Goal: Task Accomplishment & Management: Use online tool/utility

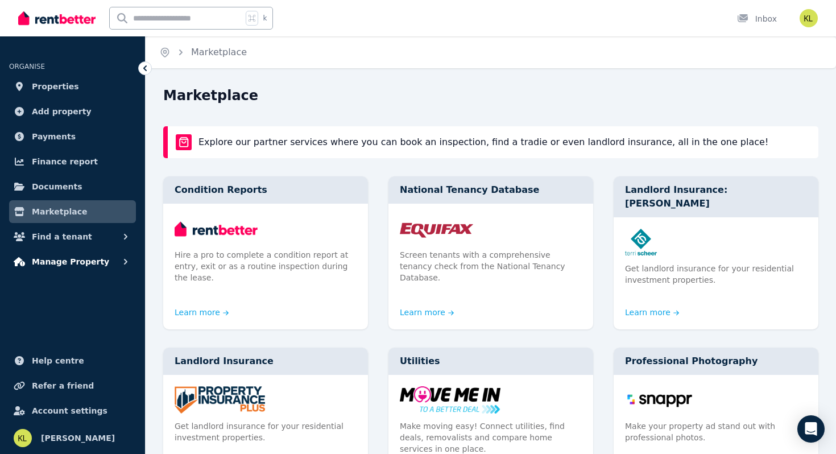
click at [60, 261] on span "Manage Property" at bounding box center [70, 262] width 77 height 14
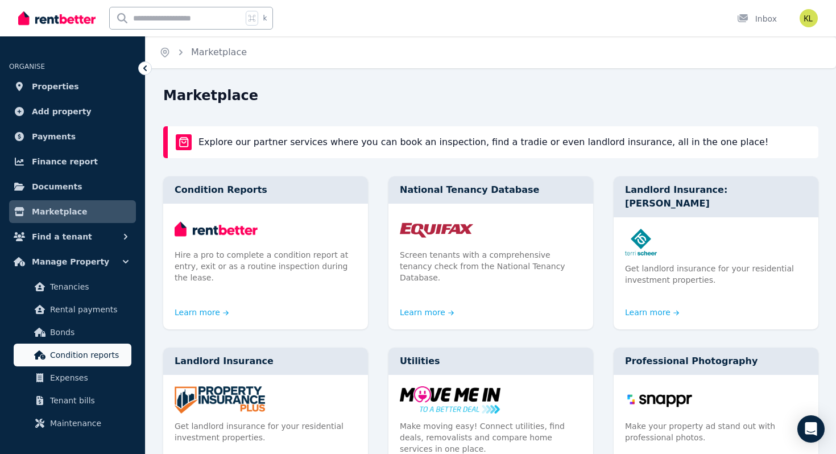
click at [73, 355] on span "Condition reports" at bounding box center [88, 355] width 77 height 14
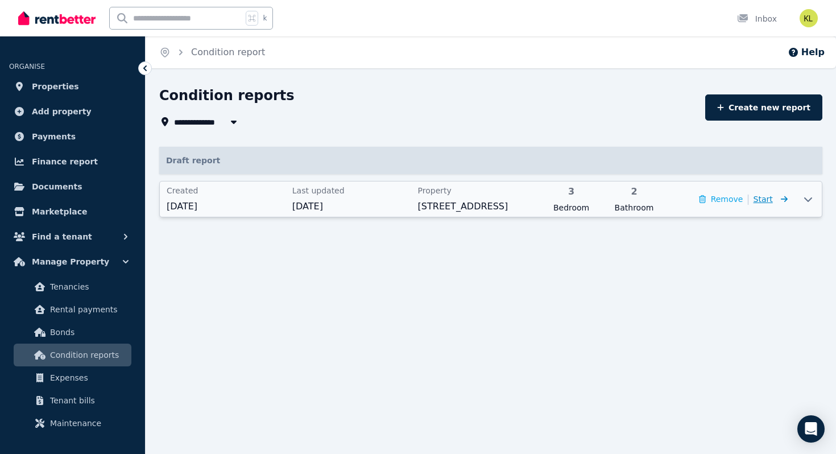
click at [765, 200] on span "Start" at bounding box center [762, 198] width 19 height 9
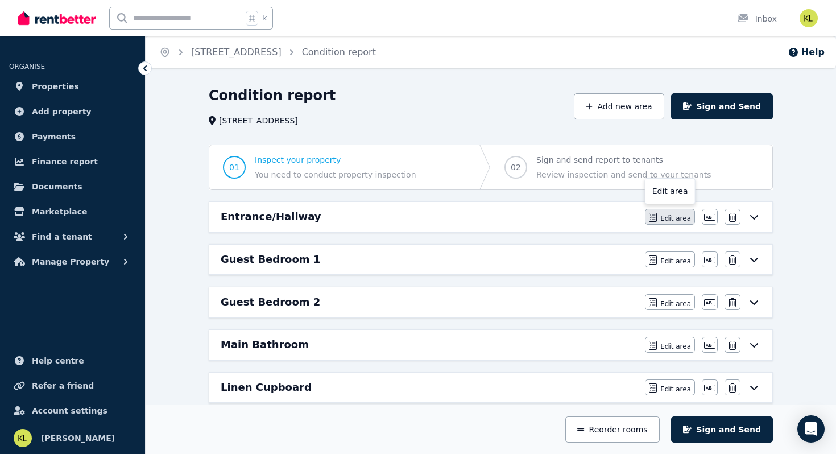
click at [672, 219] on span "Edit area" at bounding box center [675, 218] width 31 height 9
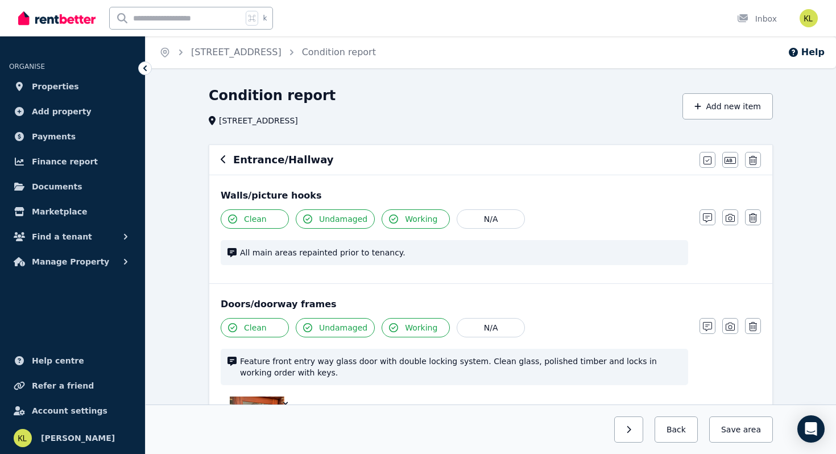
click at [142, 65] on icon at bounding box center [144, 68] width 11 height 11
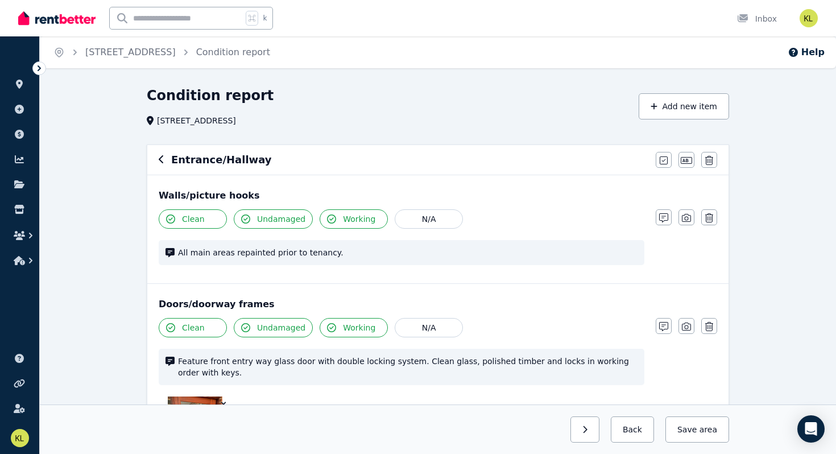
click at [39, 71] on icon at bounding box center [39, 68] width 11 height 11
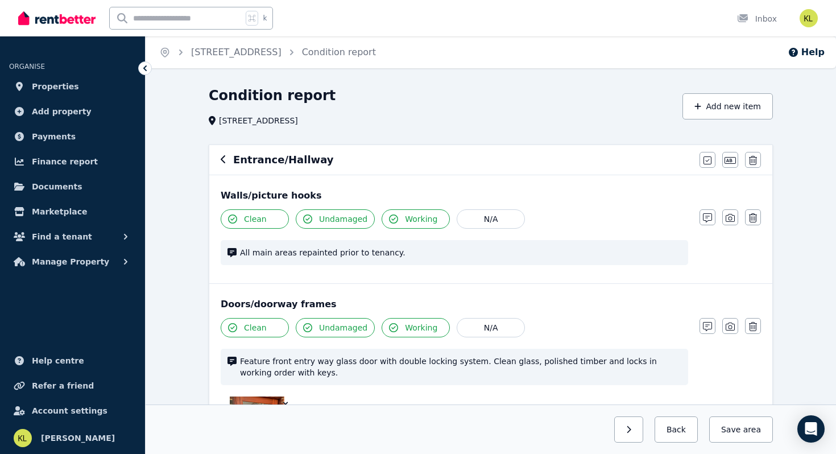
click at [146, 65] on icon at bounding box center [144, 68] width 3 height 6
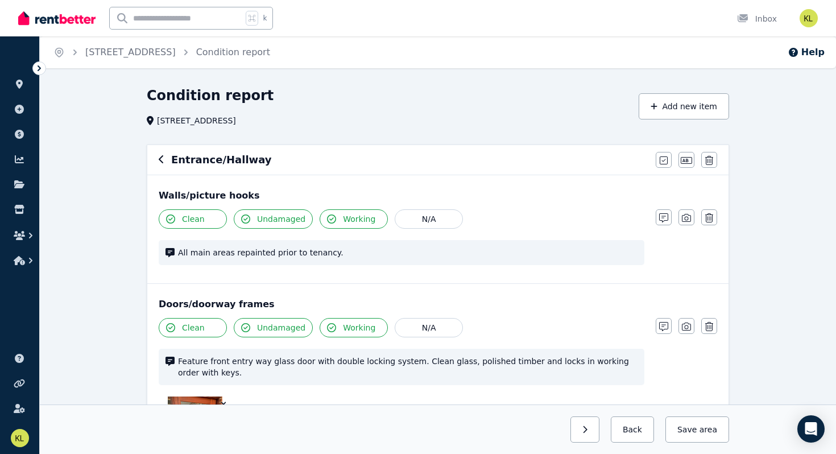
click at [36, 70] on icon at bounding box center [39, 68] width 11 height 11
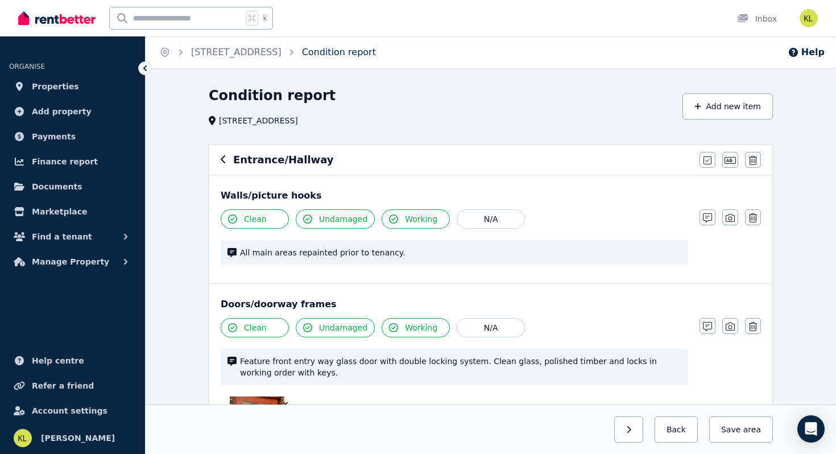
click at [367, 55] on link "Condition report" at bounding box center [339, 52] width 74 height 11
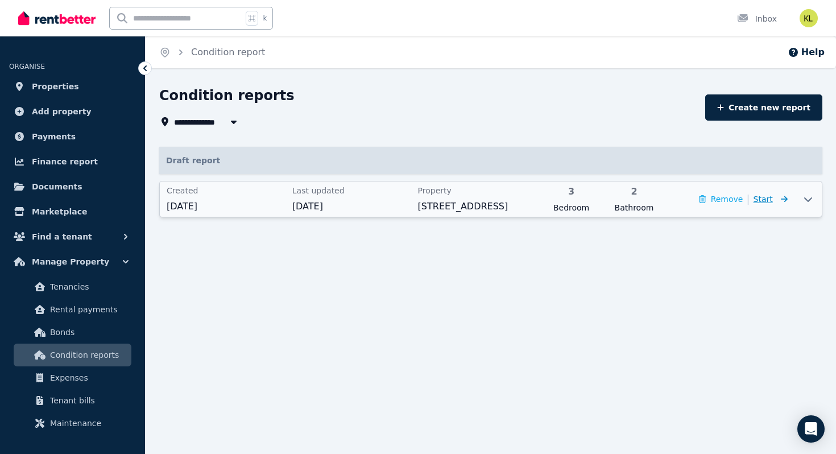
click at [765, 198] on span "Start" at bounding box center [762, 198] width 19 height 9
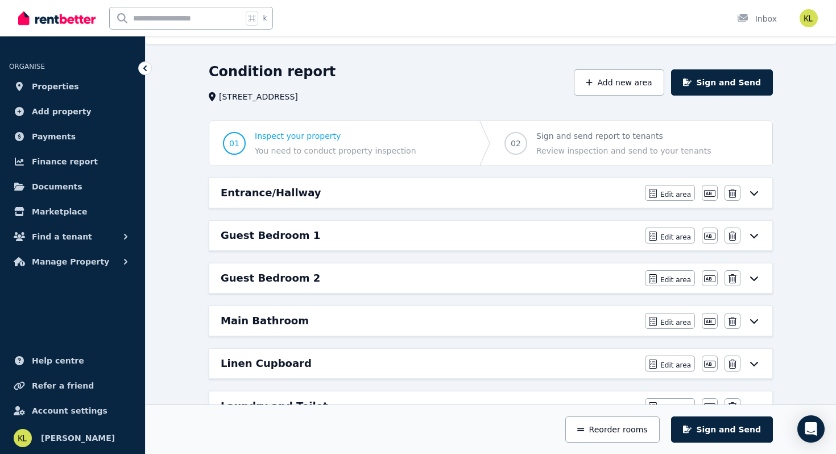
scroll to position [26, 0]
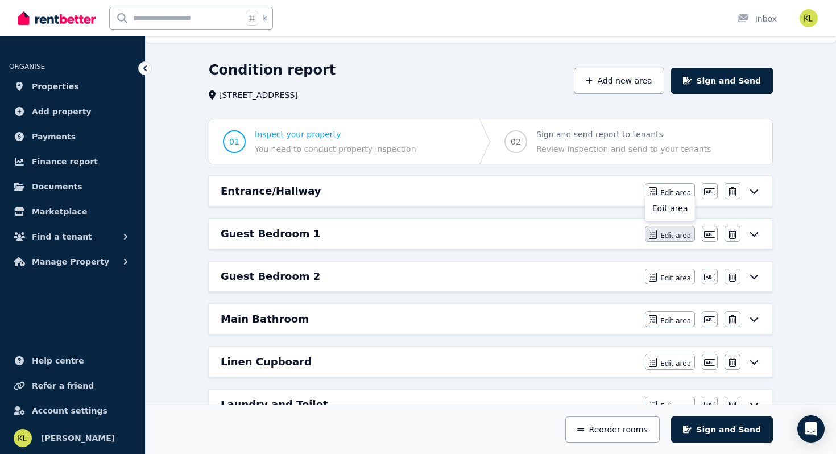
click at [671, 235] on span "Edit area" at bounding box center [675, 235] width 31 height 9
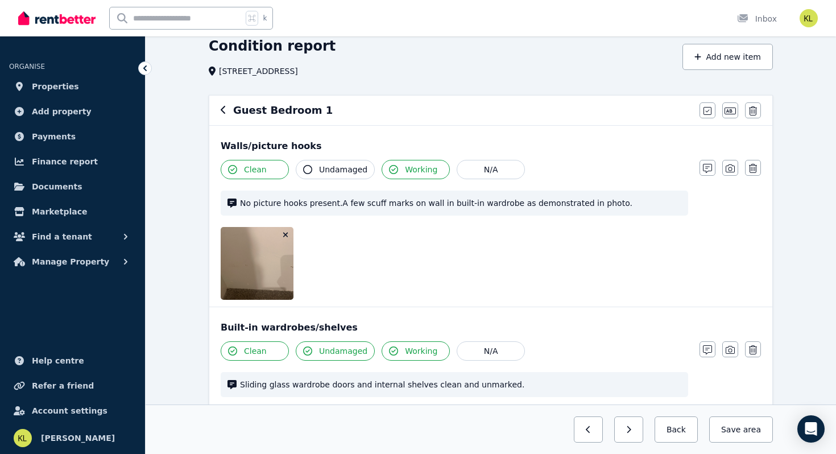
scroll to position [64, 0]
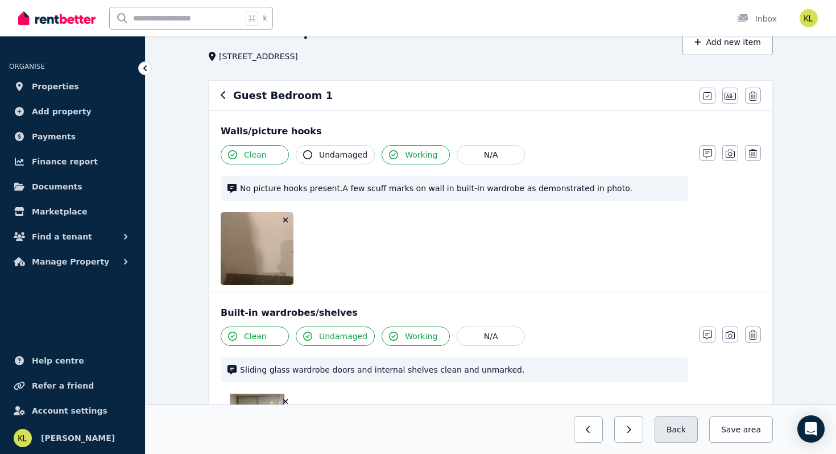
click at [668, 434] on button "Back" at bounding box center [675, 429] width 43 height 26
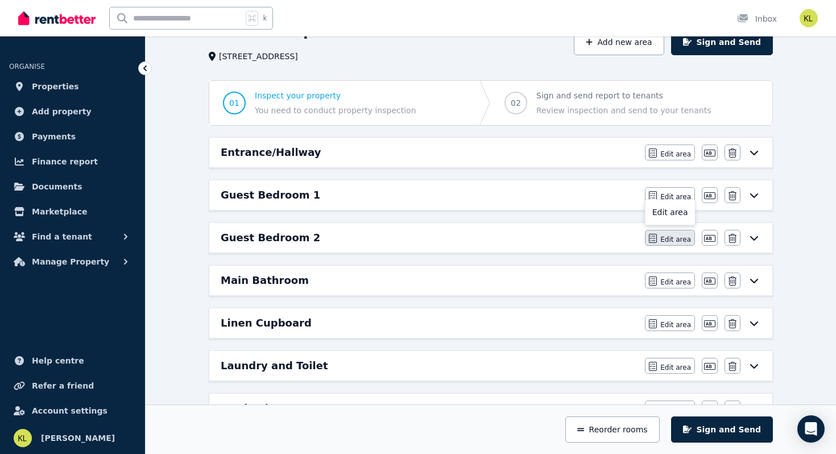
click at [679, 243] on button "Edit area" at bounding box center [670, 238] width 50 height 16
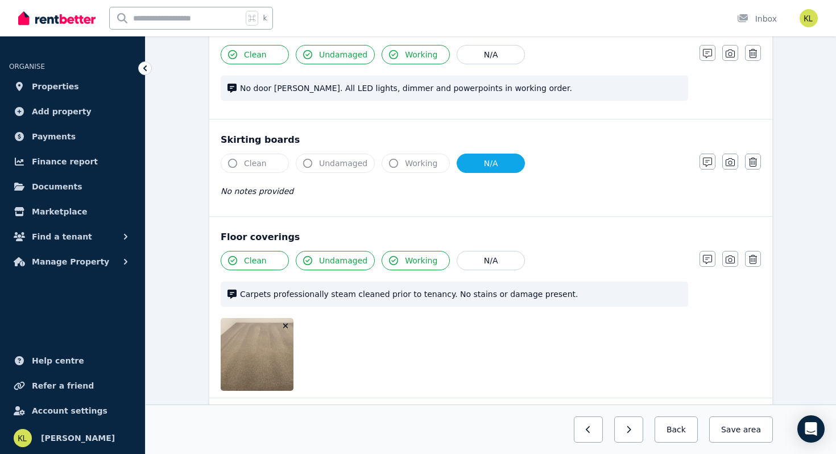
scroll to position [937, 0]
click at [602, 431] on button "button" at bounding box center [588, 429] width 29 height 26
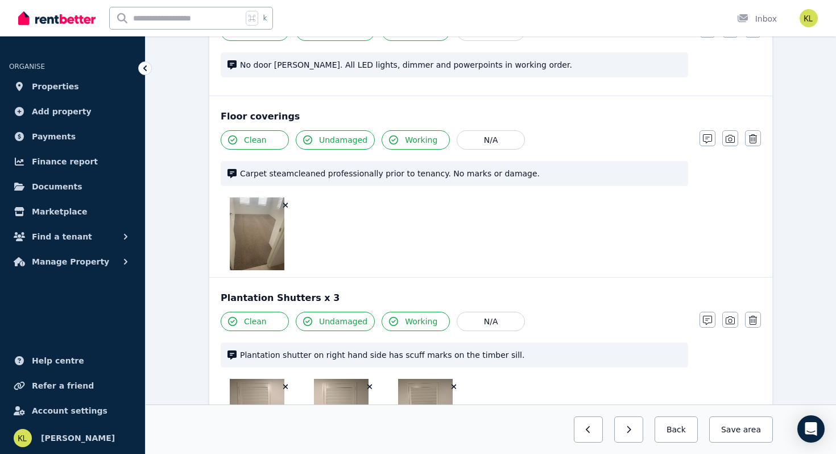
scroll to position [987, 0]
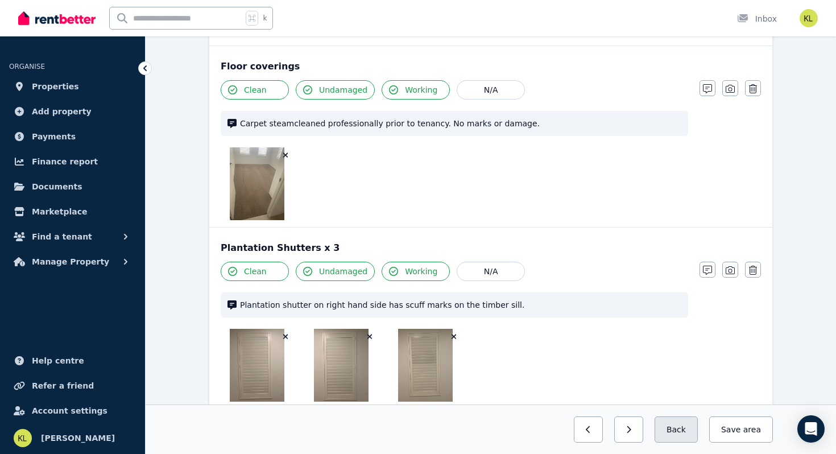
click at [679, 431] on button "Back" at bounding box center [675, 429] width 43 height 26
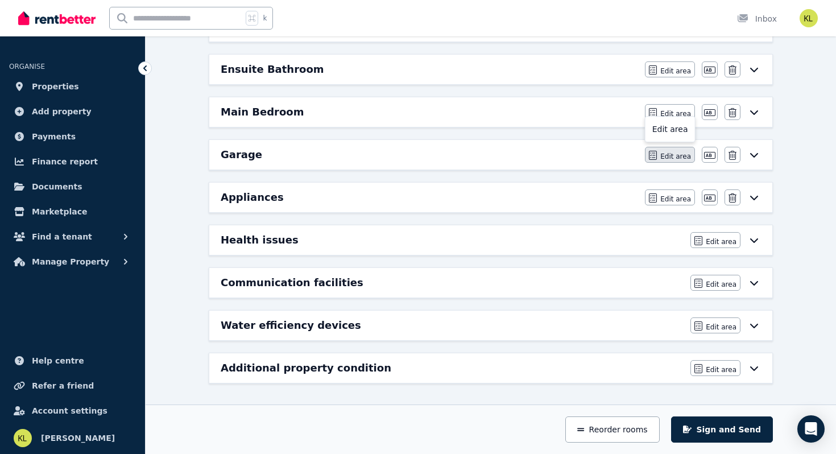
click at [676, 158] on span "Edit area" at bounding box center [675, 156] width 31 height 9
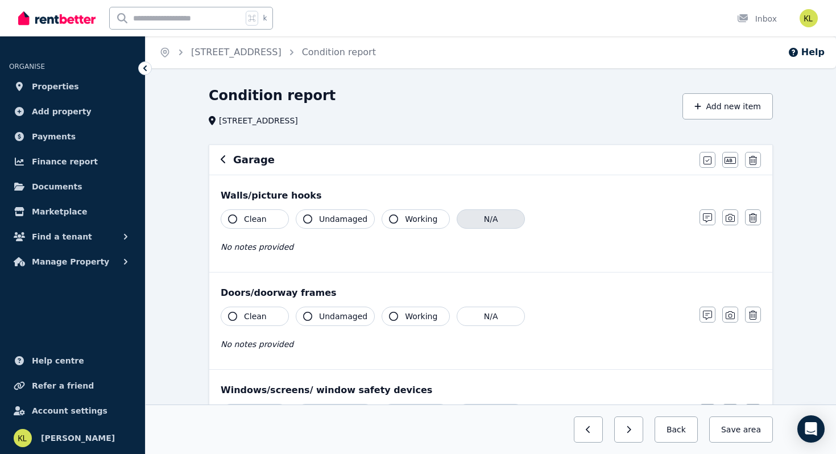
click at [487, 219] on button "N/A" at bounding box center [490, 218] width 68 height 19
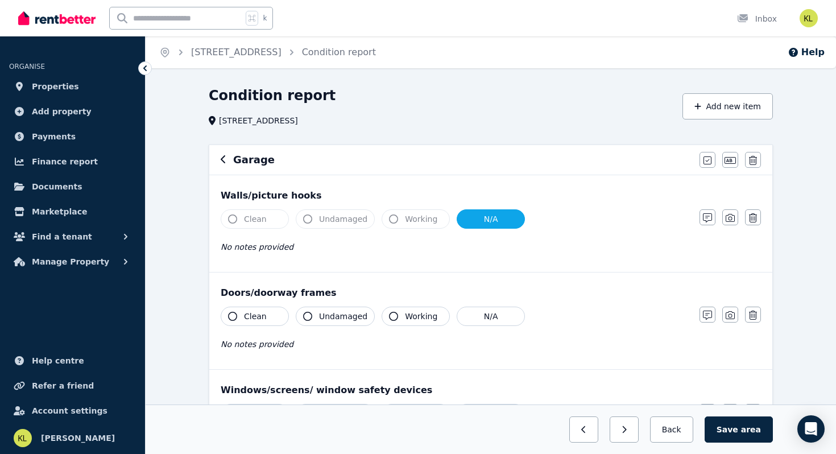
click at [265, 316] on button "Clean" at bounding box center [255, 315] width 68 height 19
click at [329, 318] on span "Undamaged" at bounding box center [343, 315] width 48 height 11
click at [410, 314] on span "Working" at bounding box center [421, 315] width 32 height 11
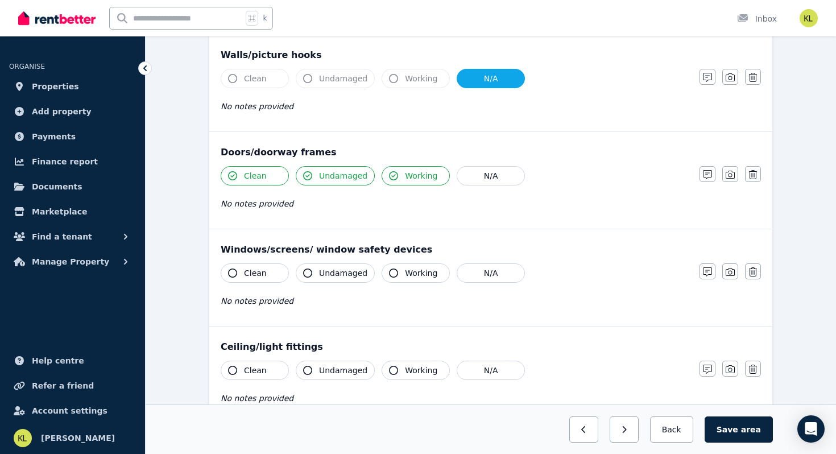
scroll to position [144, 0]
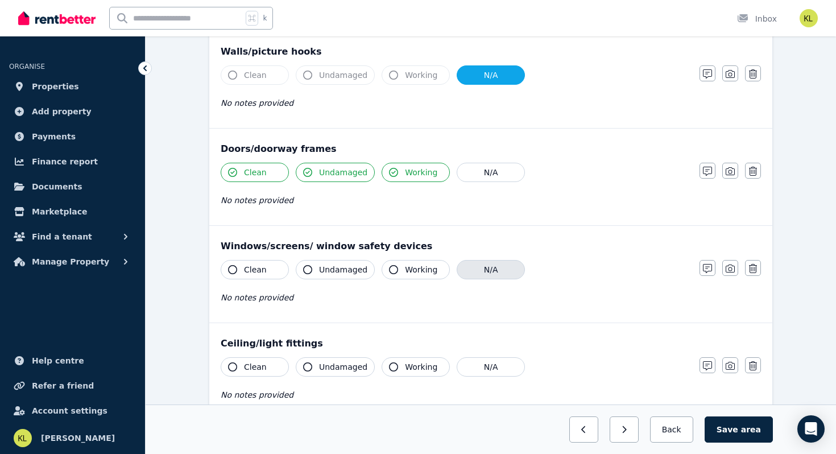
click at [492, 271] on button "N/A" at bounding box center [490, 269] width 68 height 19
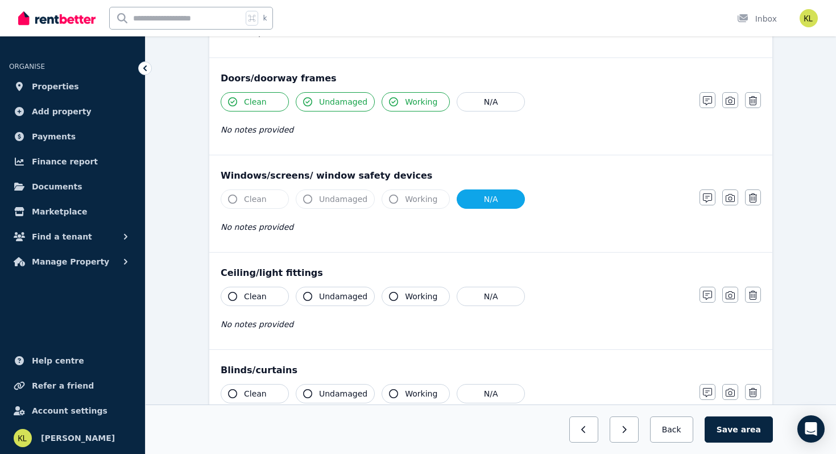
scroll to position [222, 0]
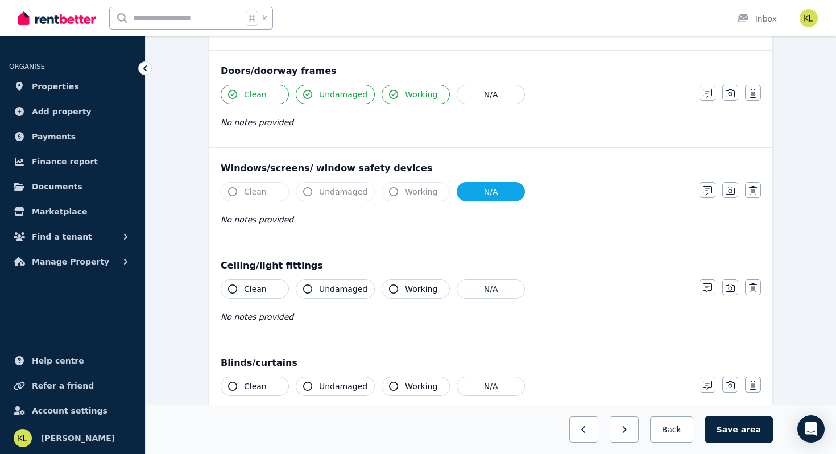
click at [263, 280] on button "Clean" at bounding box center [255, 288] width 68 height 19
click at [335, 289] on span "Undamaged" at bounding box center [343, 288] width 48 height 11
click at [418, 291] on span "Working" at bounding box center [421, 288] width 32 height 11
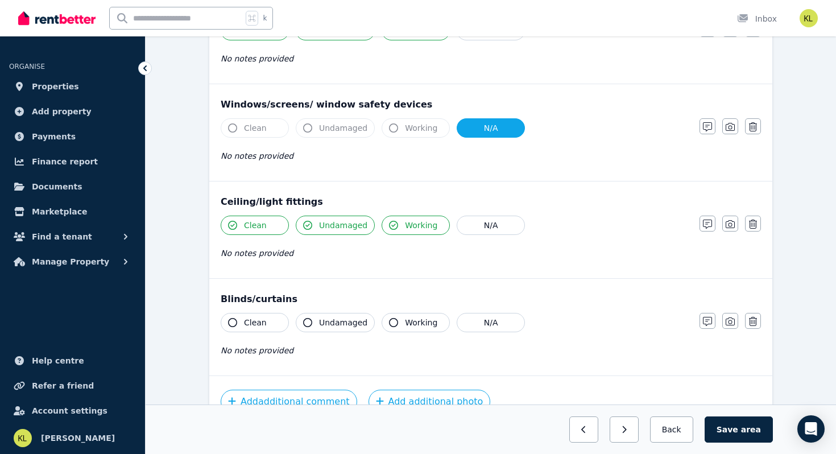
scroll to position [286, 0]
click at [489, 319] on button "N/A" at bounding box center [490, 321] width 68 height 19
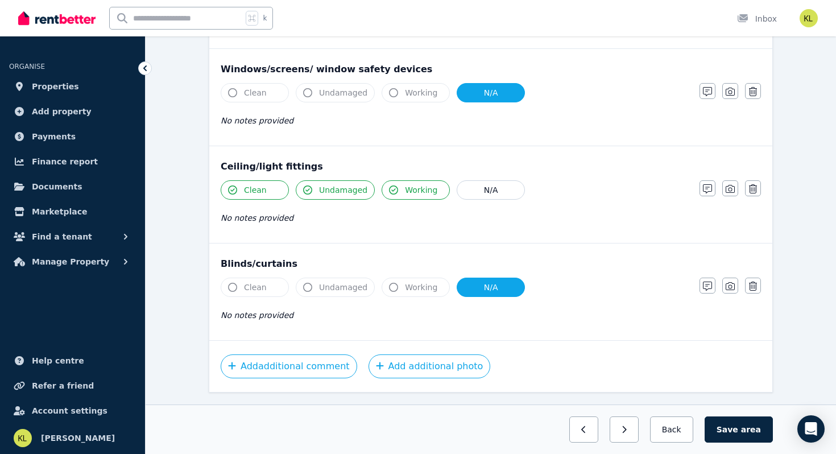
scroll to position [350, 0]
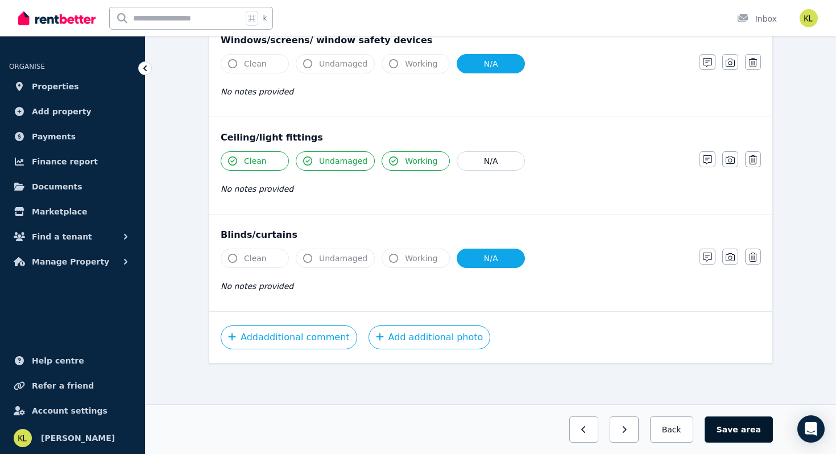
click at [742, 431] on button "Save area" at bounding box center [738, 429] width 68 height 26
click at [662, 424] on button "Back" at bounding box center [671, 429] width 53 height 26
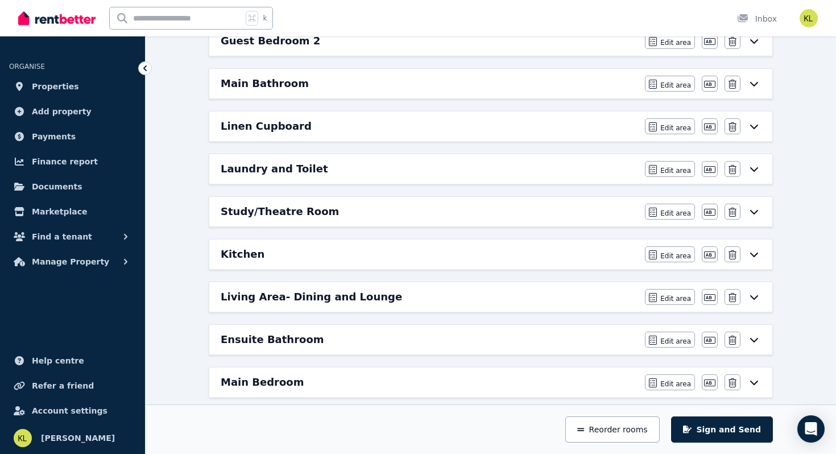
scroll to position [259, 0]
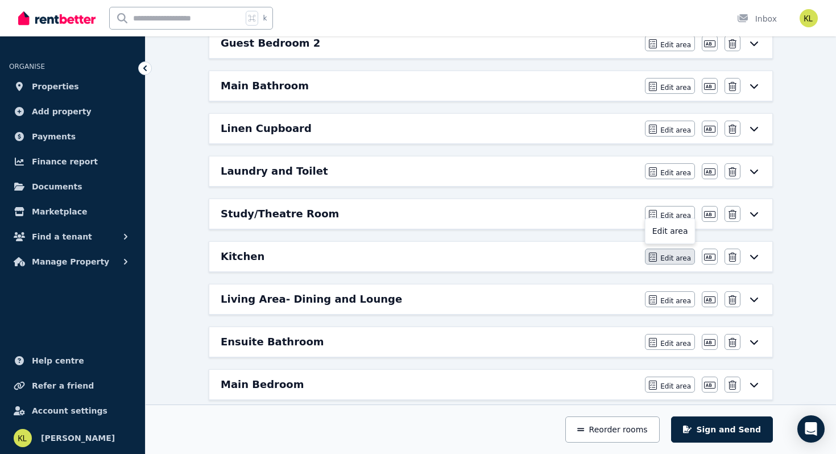
click at [674, 257] on span "Edit area" at bounding box center [675, 258] width 31 height 9
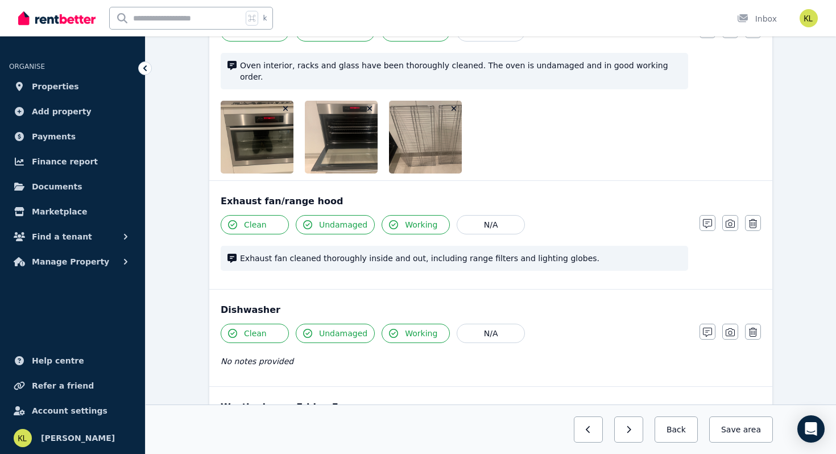
scroll to position [1822, 0]
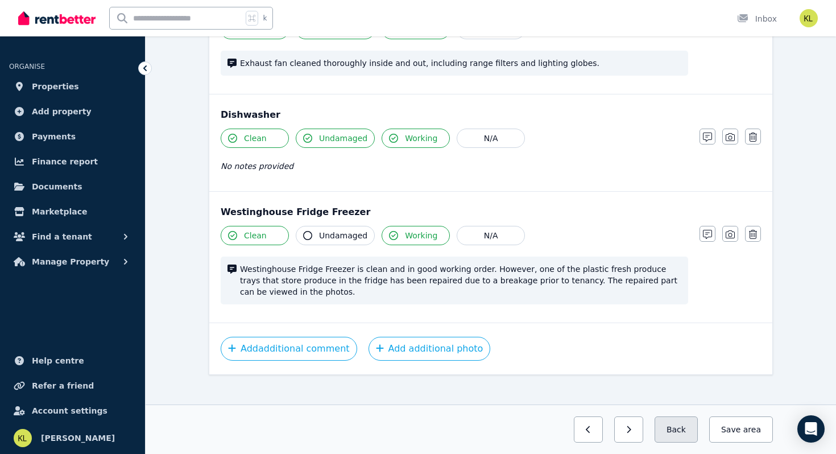
click at [672, 431] on button "Back" at bounding box center [675, 429] width 43 height 26
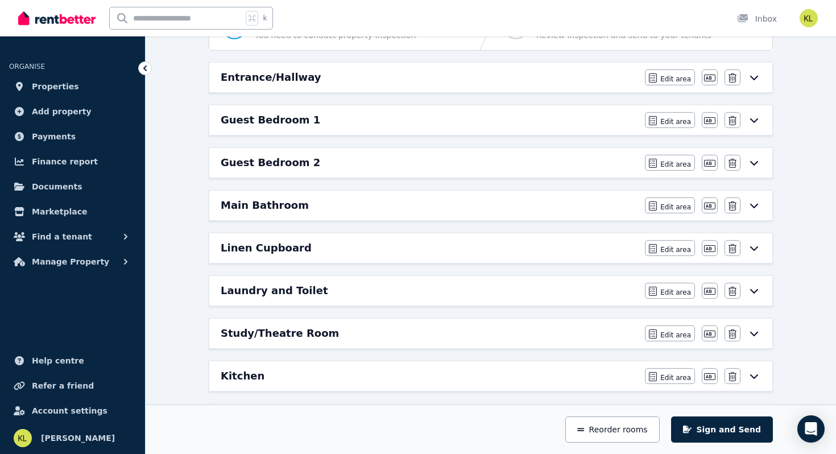
scroll to position [145, 0]
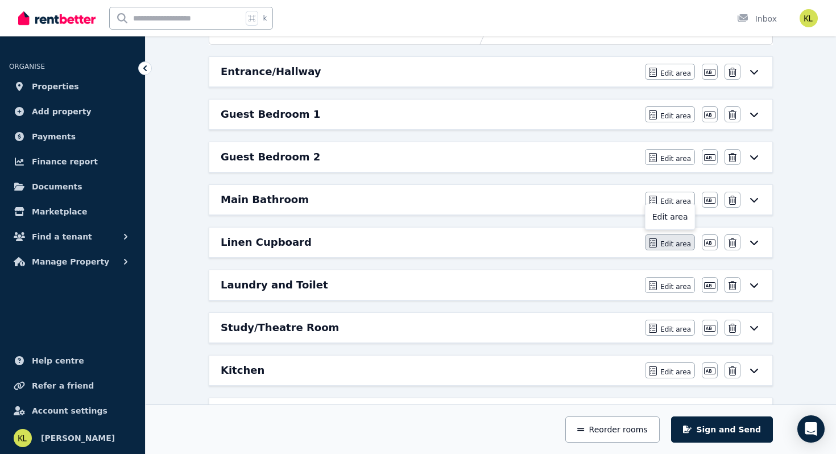
click at [667, 244] on span "Edit area" at bounding box center [675, 243] width 31 height 9
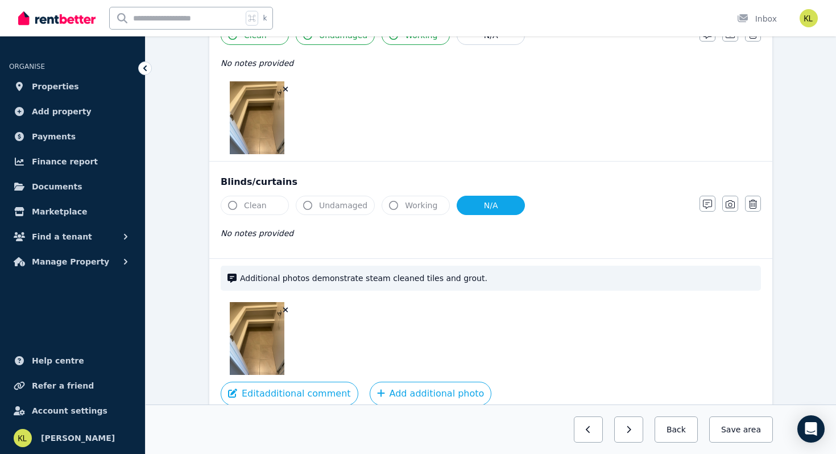
scroll to position [604, 0]
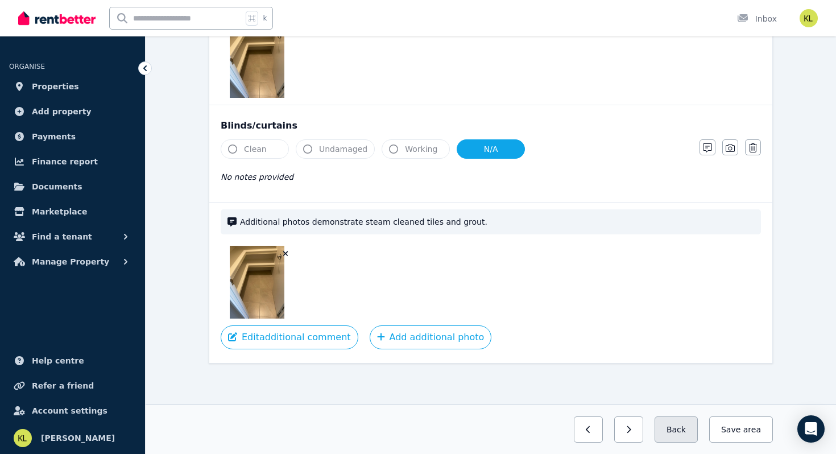
click at [687, 434] on button "Back" at bounding box center [675, 429] width 43 height 26
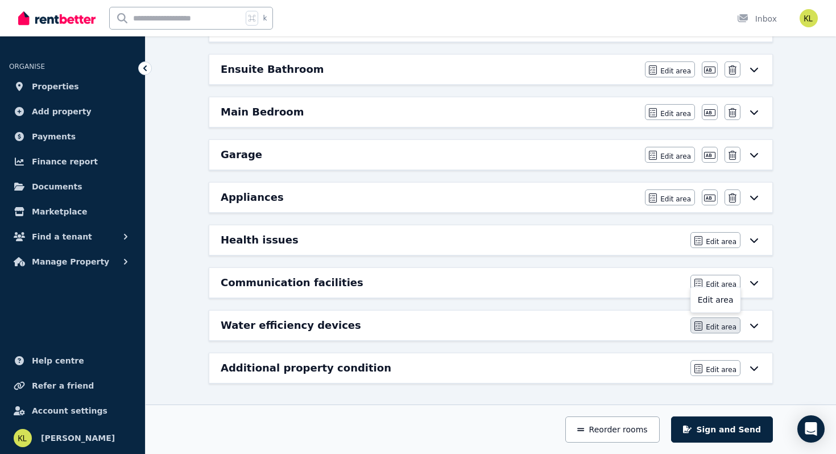
click at [709, 322] on span "Edit area" at bounding box center [720, 326] width 31 height 9
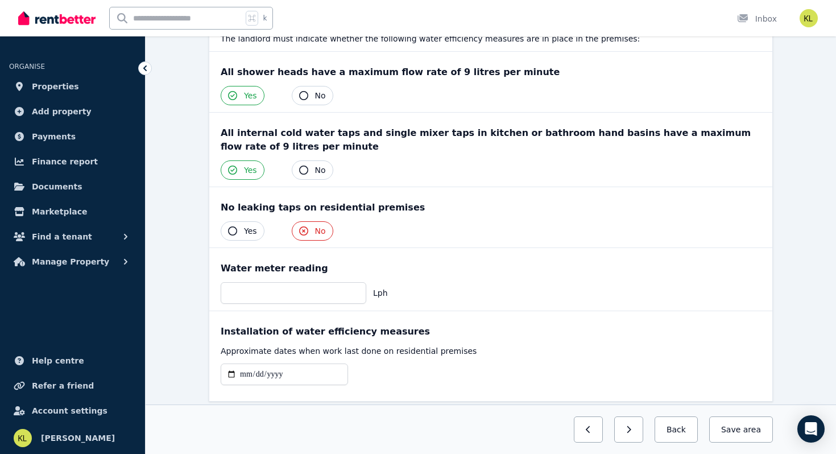
scroll to position [198, 0]
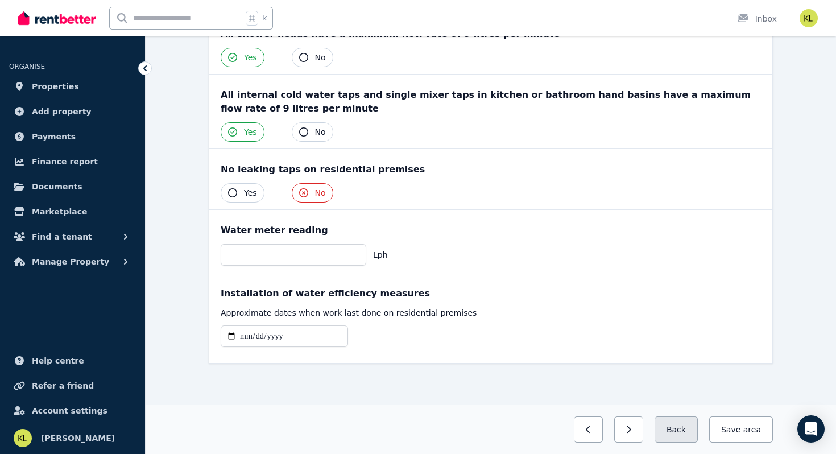
click at [677, 421] on button "Back" at bounding box center [675, 429] width 43 height 26
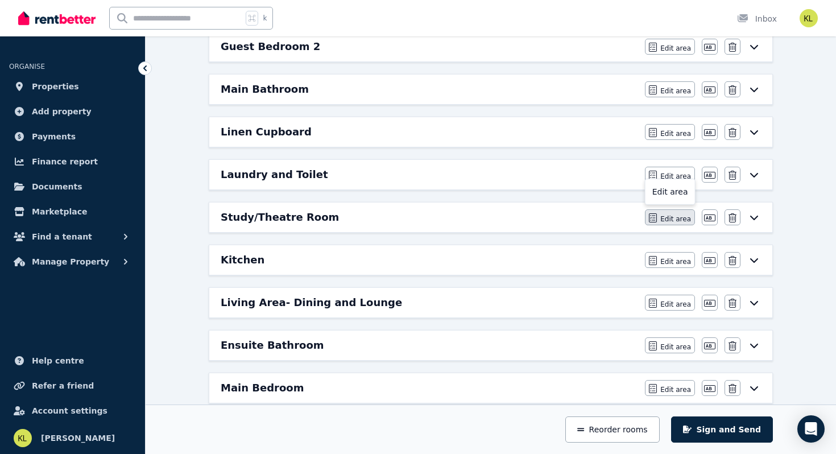
click at [657, 218] on icon "button" at bounding box center [653, 217] width 8 height 9
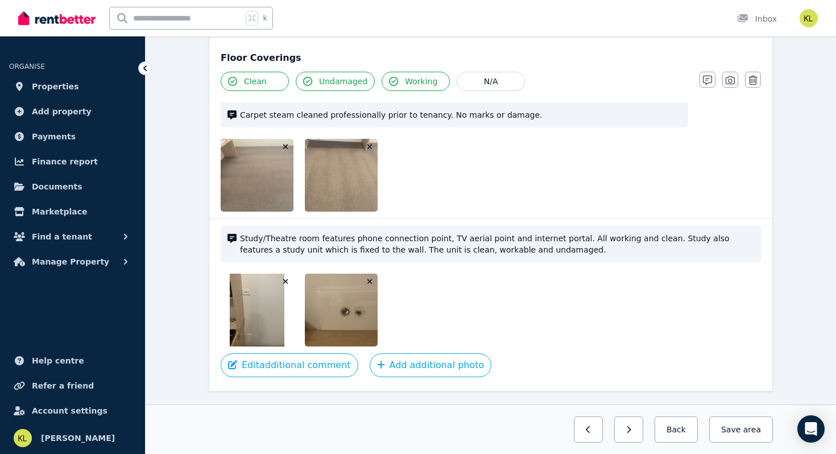
scroll to position [854, 0]
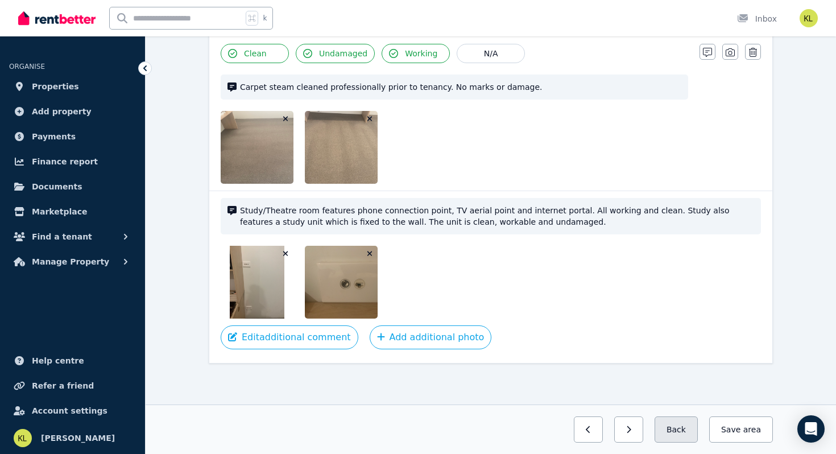
click at [672, 435] on button "Back" at bounding box center [675, 429] width 43 height 26
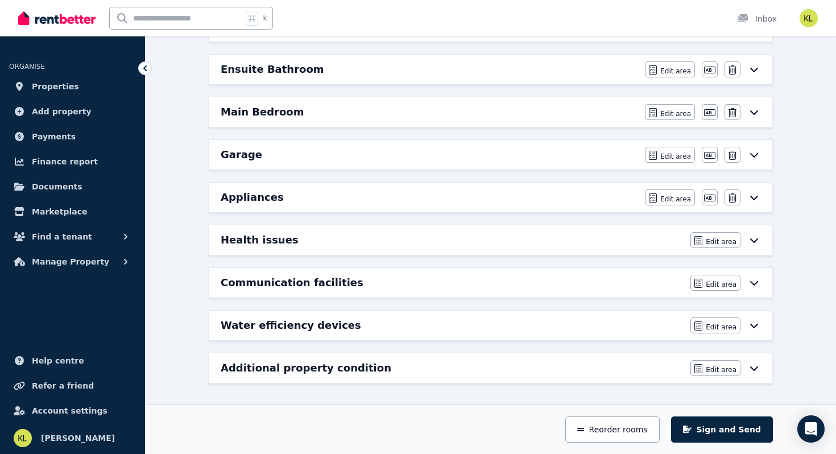
scroll to position [531, 0]
click at [709, 242] on span "Edit area" at bounding box center [720, 241] width 31 height 9
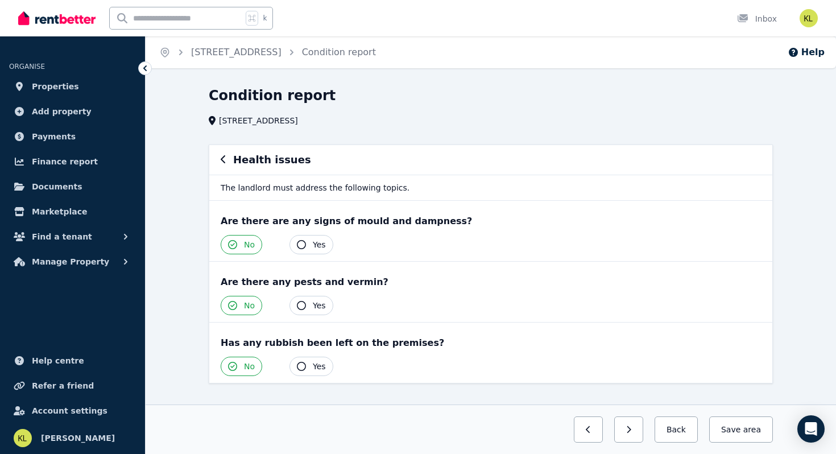
scroll to position [20, 0]
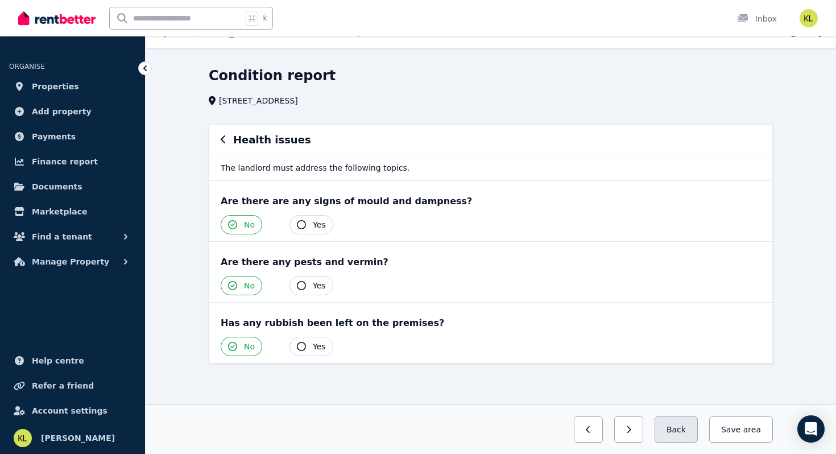
click at [671, 432] on button "Back" at bounding box center [675, 429] width 43 height 26
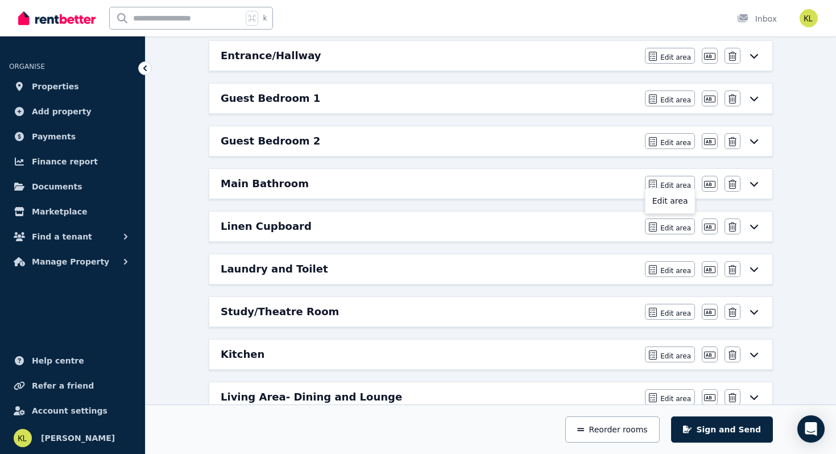
scroll to position [163, 0]
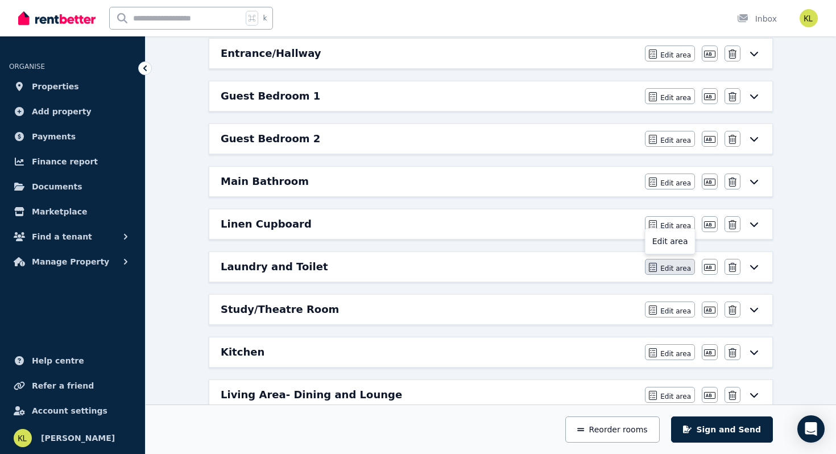
click at [685, 264] on span "Edit area" at bounding box center [675, 268] width 31 height 9
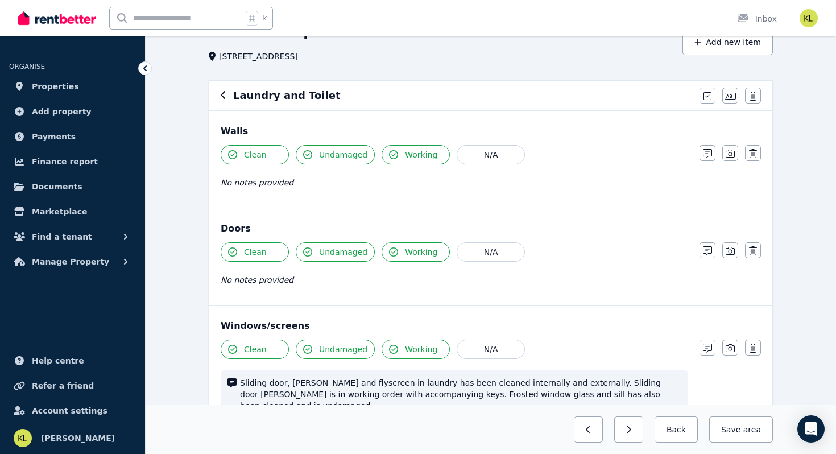
scroll to position [65, 0]
click at [331, 159] on span "Undamaged" at bounding box center [343, 153] width 48 height 11
click at [337, 152] on span "Undamaged" at bounding box center [343, 153] width 48 height 11
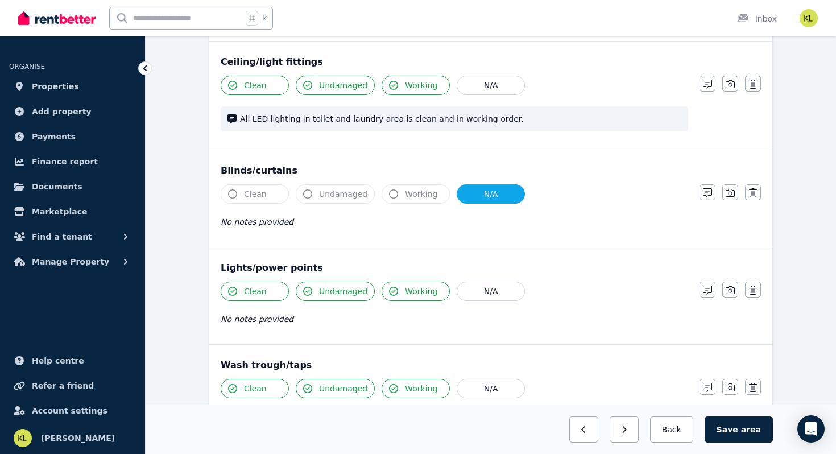
scroll to position [533, 0]
click at [406, 284] on span "Working" at bounding box center [421, 289] width 32 height 11
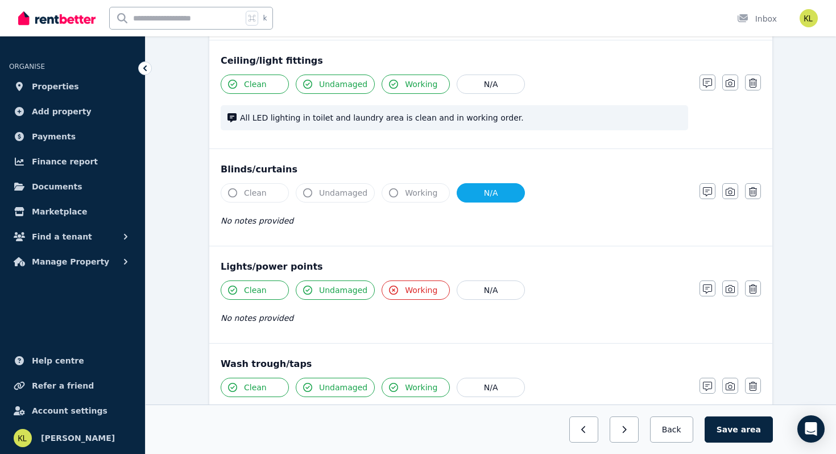
click at [406, 284] on span "Working" at bounding box center [421, 289] width 32 height 11
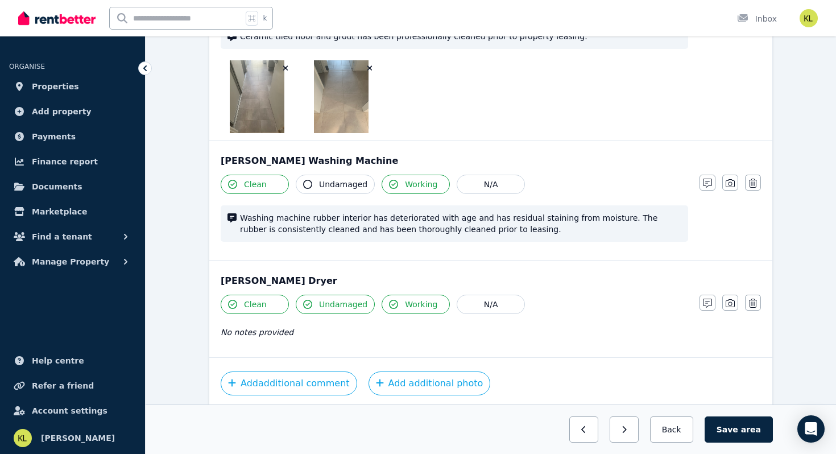
scroll to position [1244, 0]
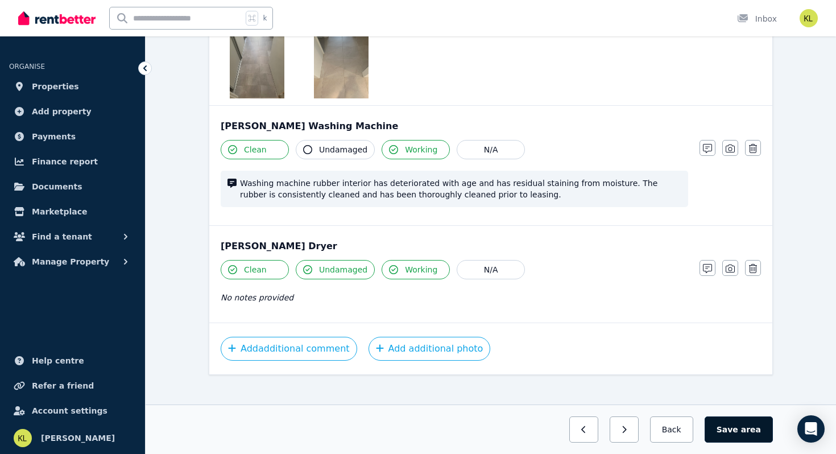
click at [735, 437] on button "Save area" at bounding box center [738, 429] width 68 height 26
click at [662, 429] on icon "button" at bounding box center [659, 429] width 5 height 8
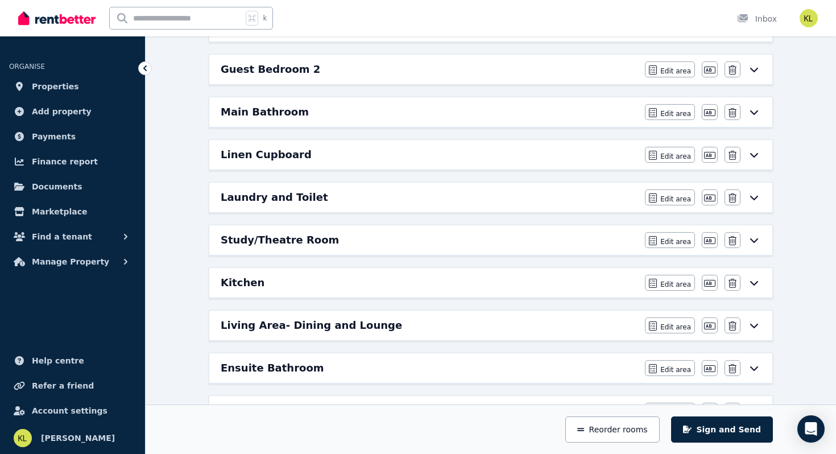
scroll to position [231, 0]
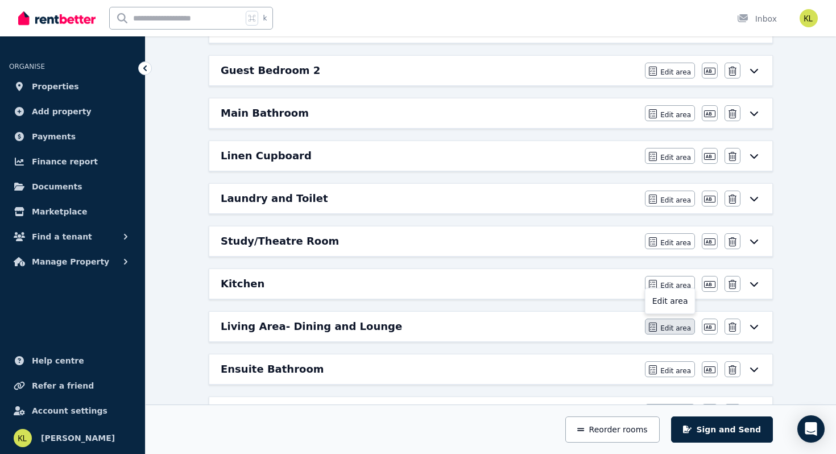
click at [674, 329] on span "Edit area" at bounding box center [675, 327] width 31 height 9
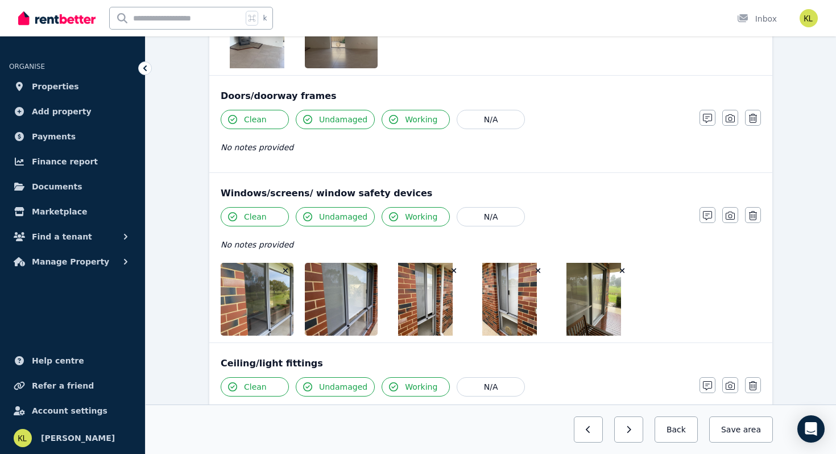
scroll to position [0, 0]
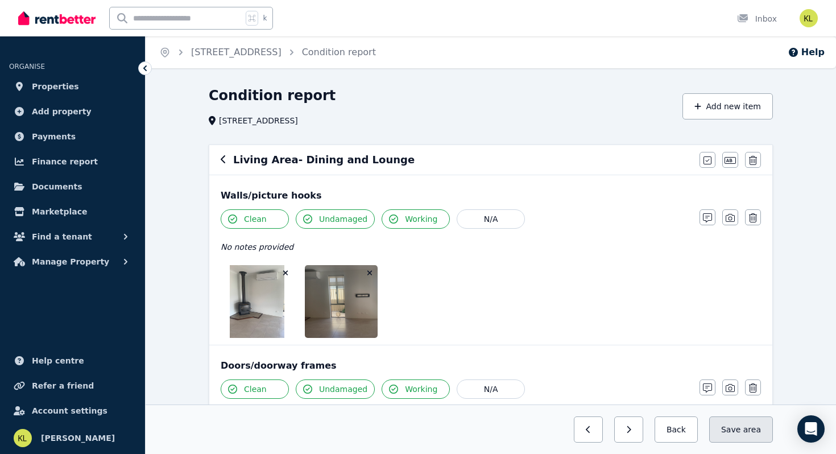
click at [732, 419] on button "Save area" at bounding box center [741, 429] width 64 height 26
